Goal: Navigation & Orientation: Go to known website

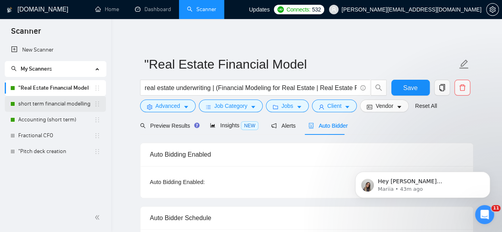
click at [49, 106] on link "short term financial modelling" at bounding box center [56, 104] width 76 height 16
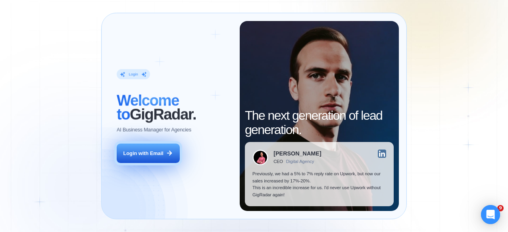
click at [158, 152] on div "Login with Email" at bounding box center [143, 153] width 40 height 7
